Goal: Transaction & Acquisition: Purchase product/service

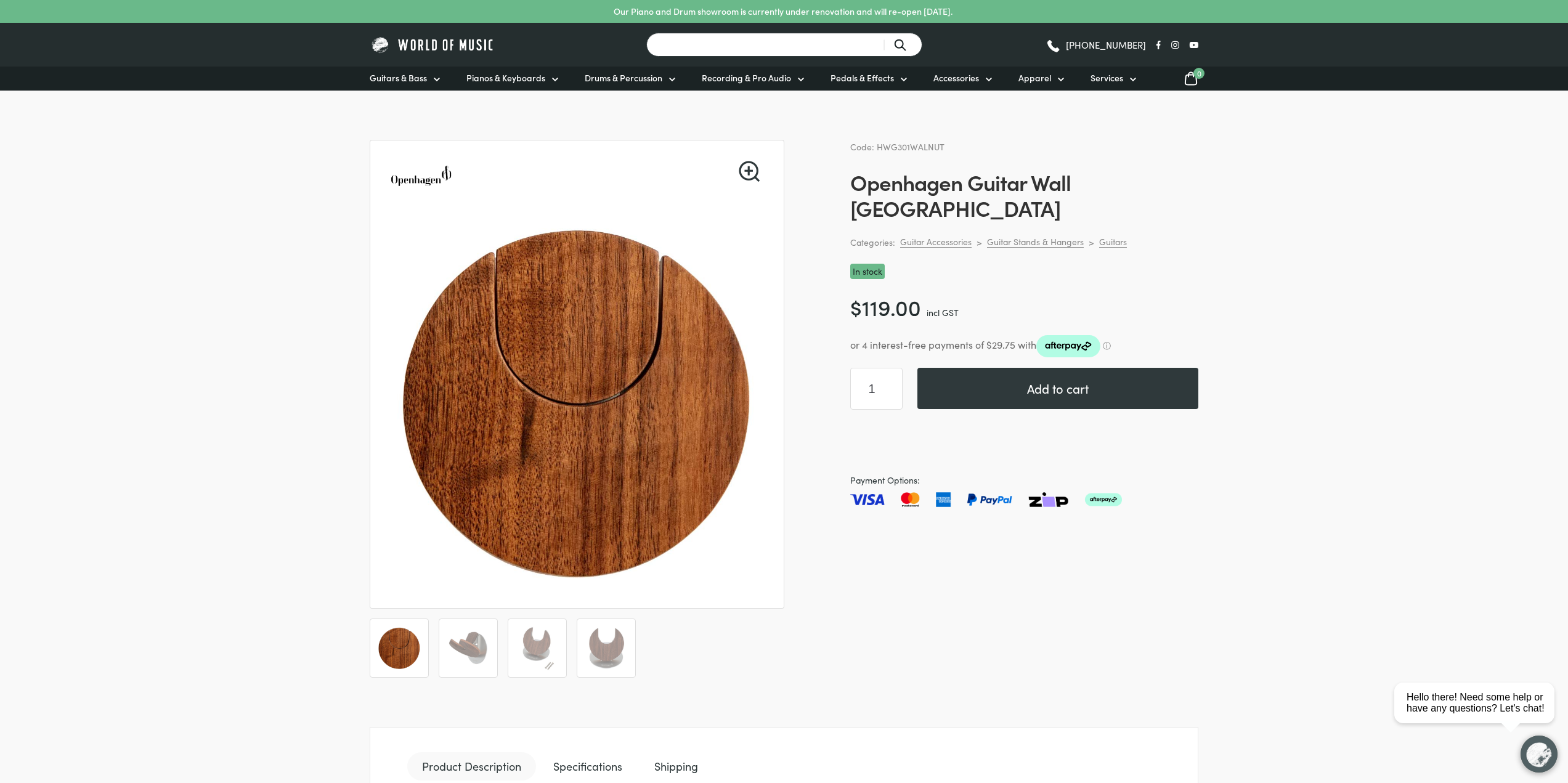
click at [716, 47] on input "Search for a product ..." at bounding box center [785, 45] width 276 height 24
type input "openhagen"
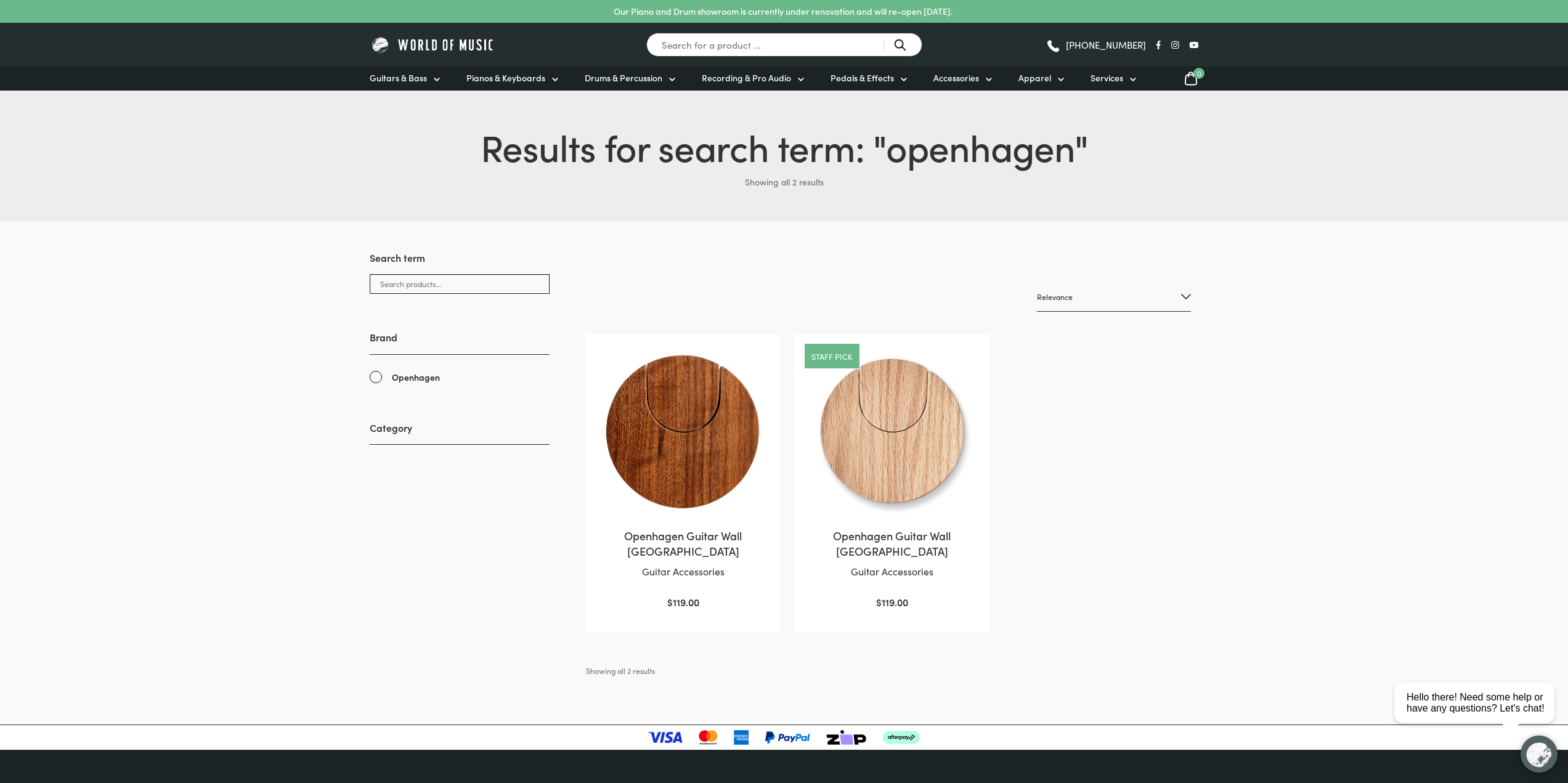
click at [875, 461] on img at bounding box center [892, 431] width 169 height 169
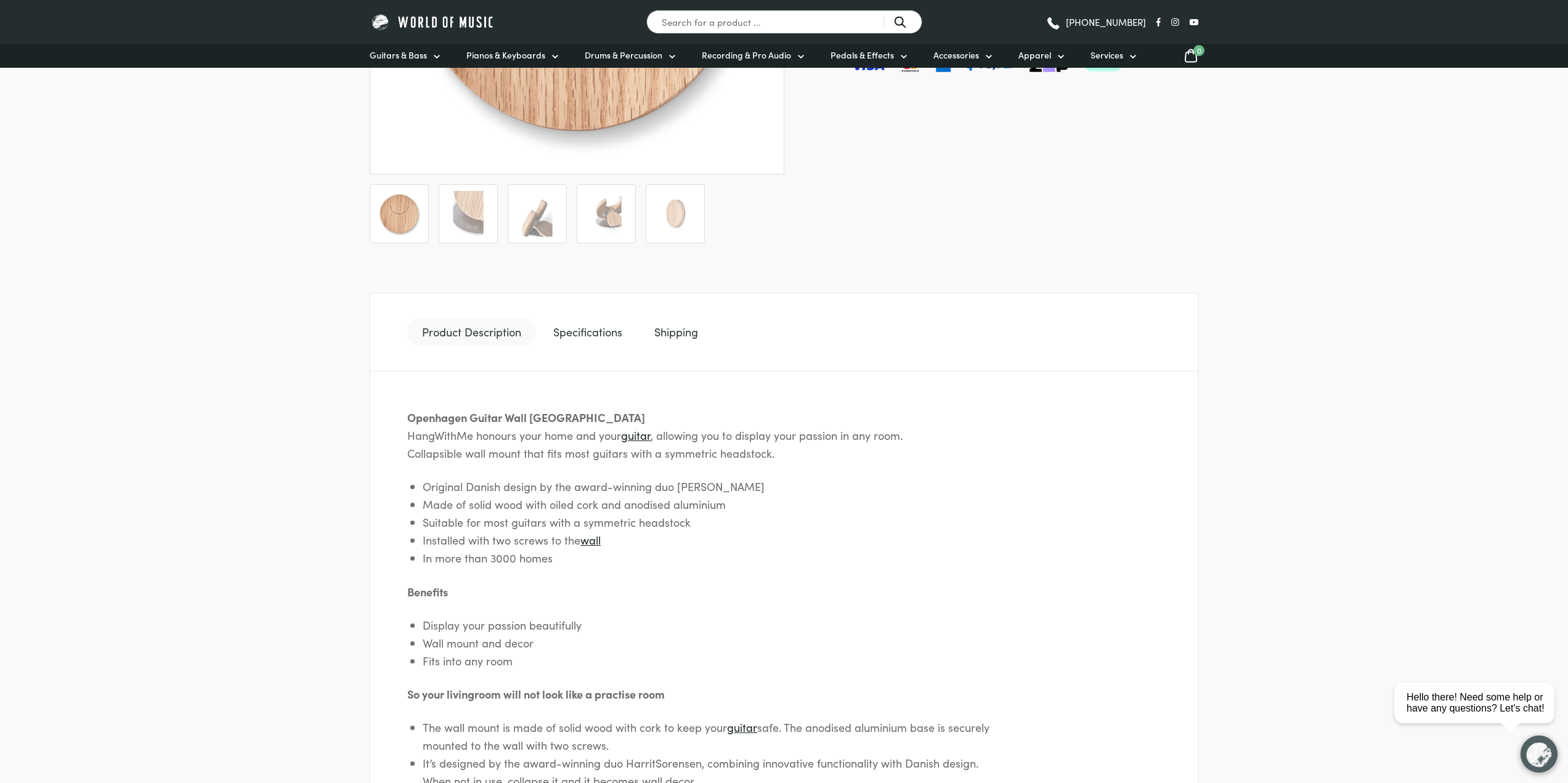
scroll to position [247, 0]
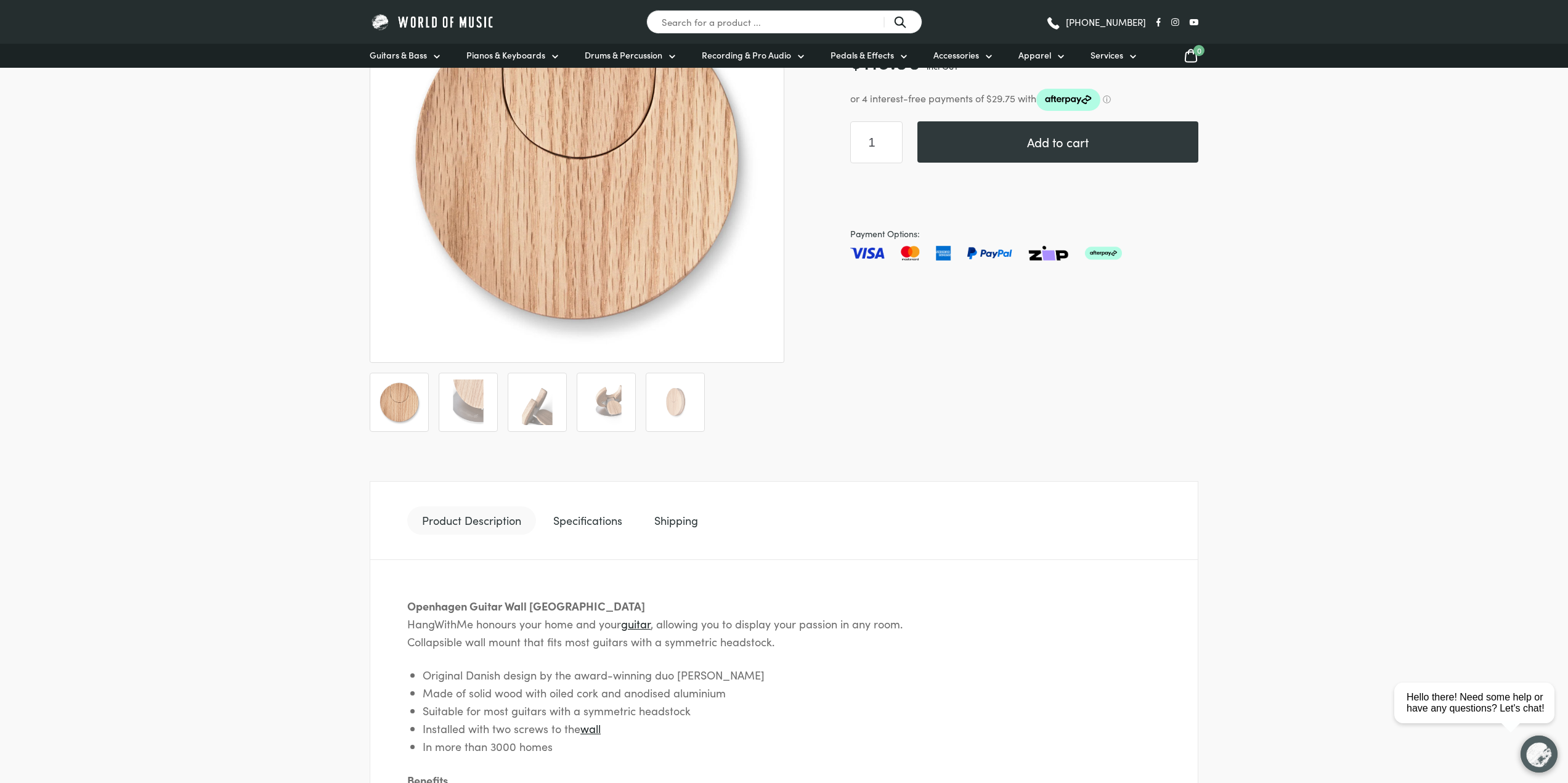
click at [675, 525] on link "Shipping" at bounding box center [676, 520] width 73 height 29
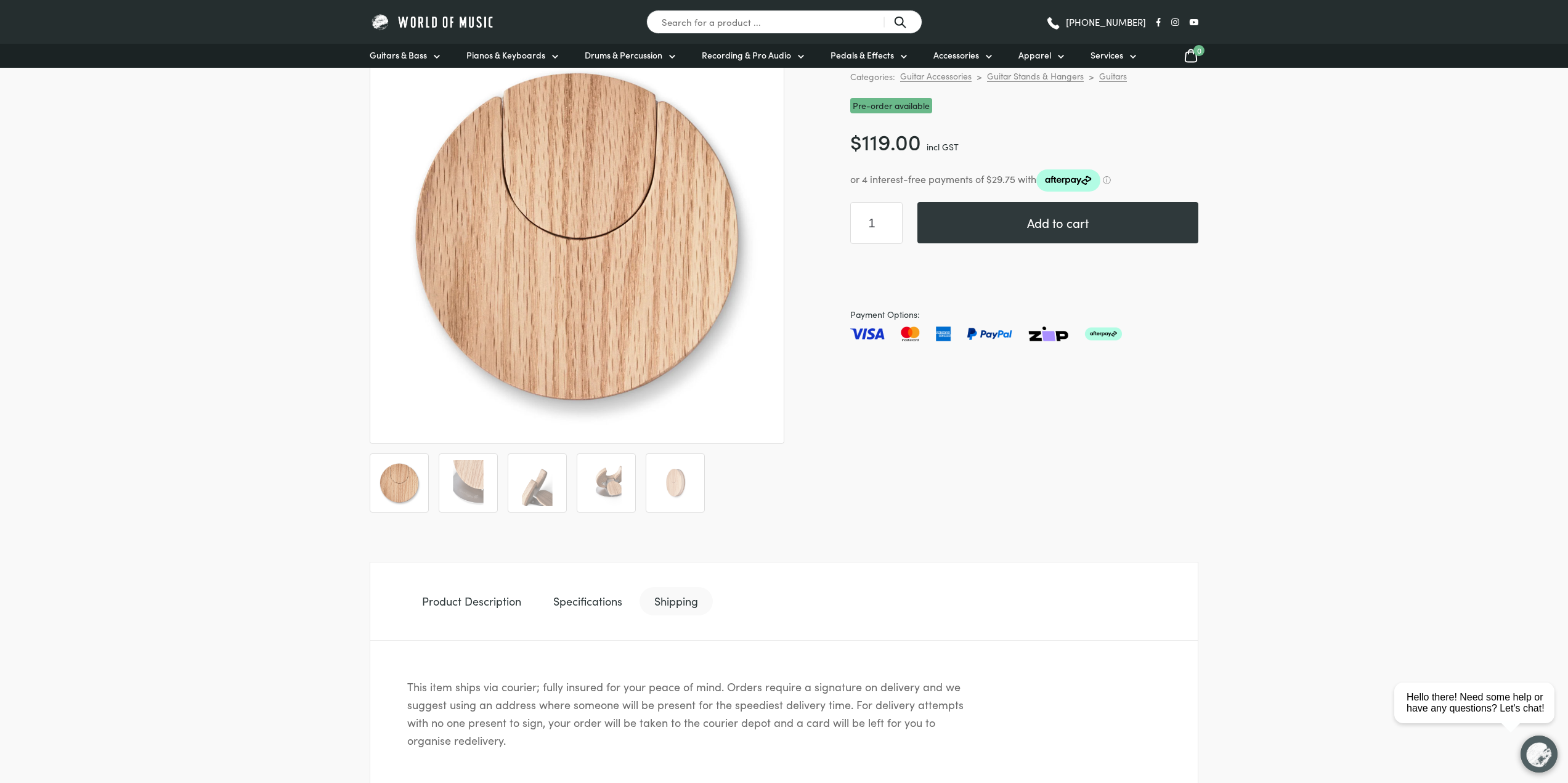
scroll to position [0, 0]
